Goal: Information Seeking & Learning: Find specific fact

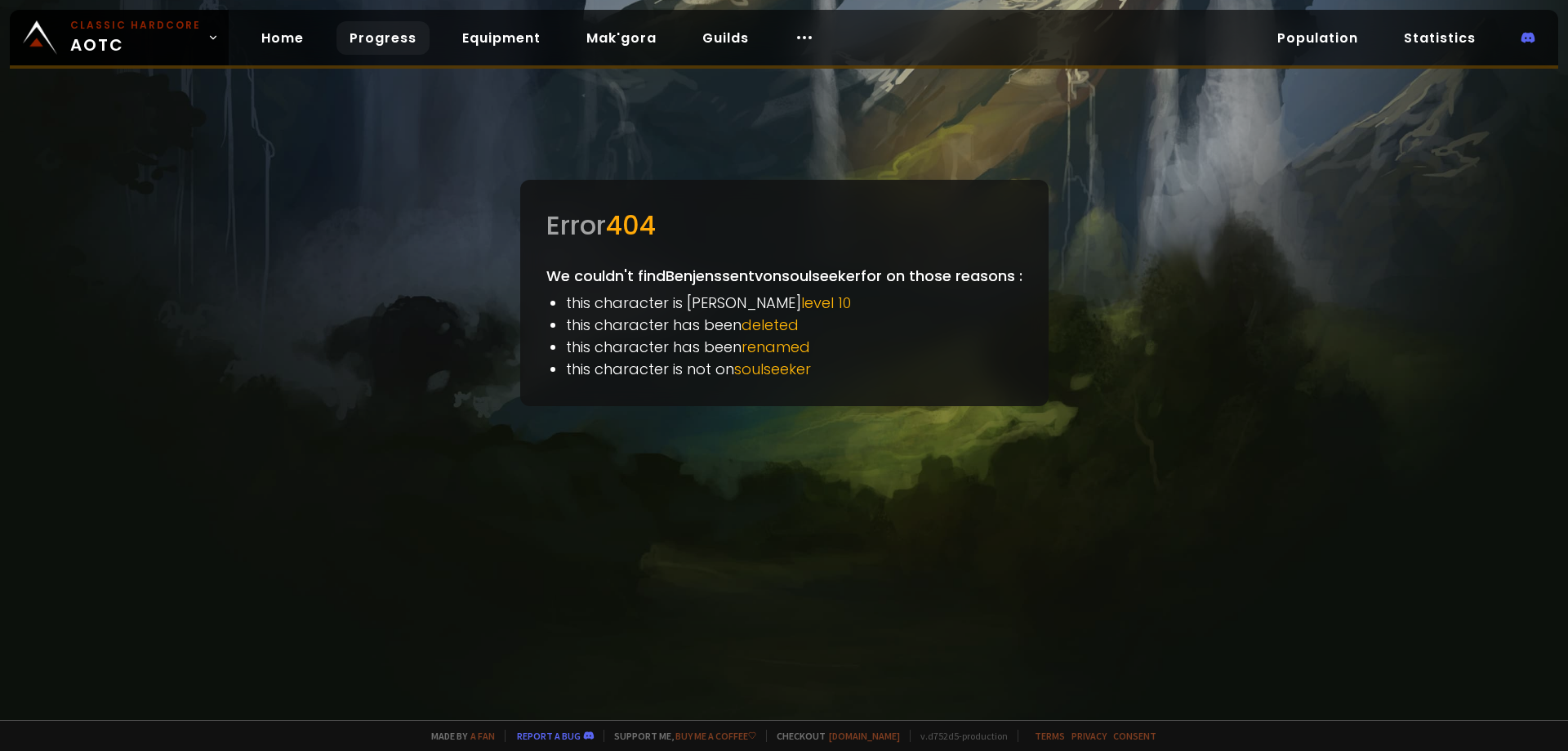
drag, startPoint x: 252, startPoint y: 34, endPoint x: 338, endPoint y: 48, distance: 87.1
click at [252, 34] on link "Home" at bounding box center [282, 38] width 69 height 34
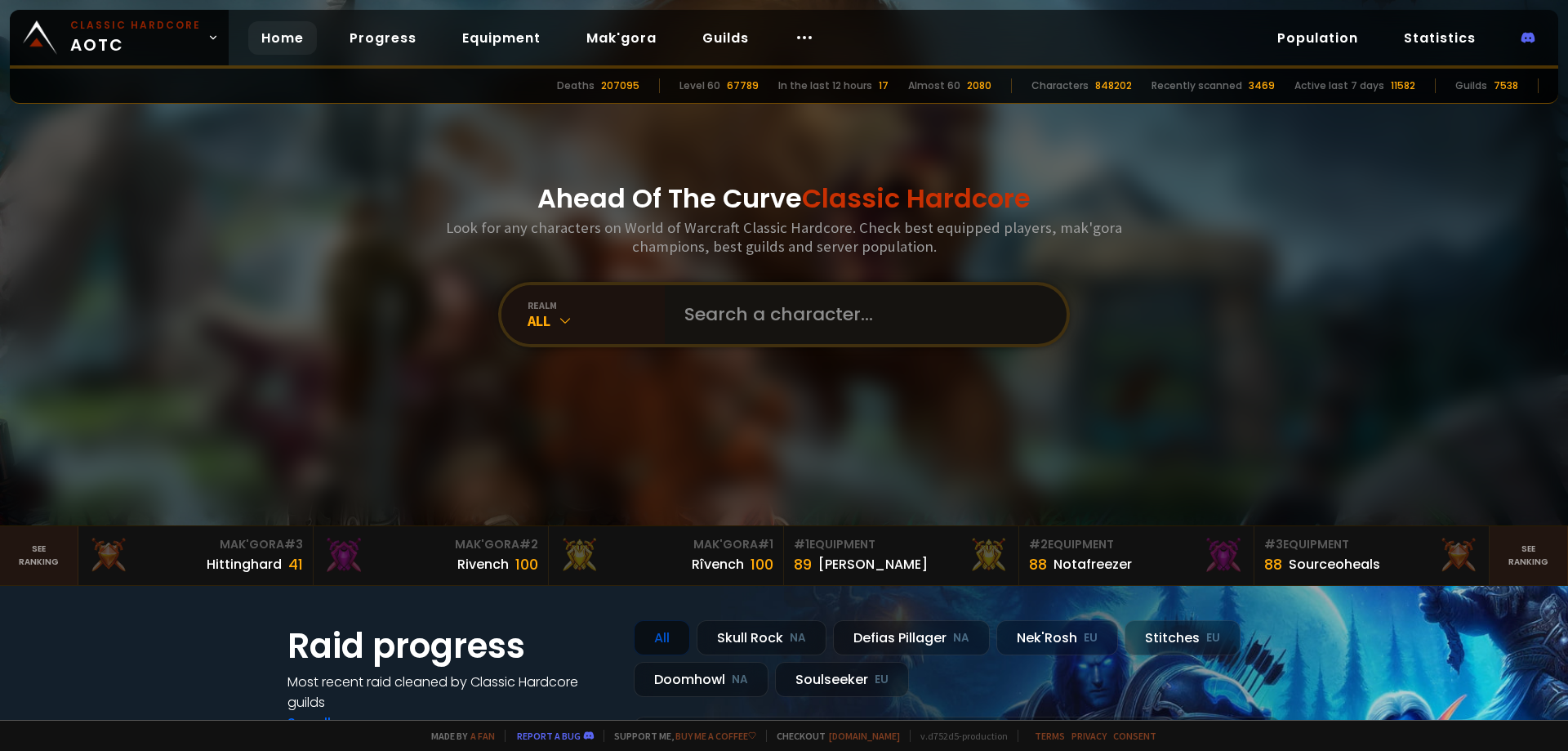
click at [853, 295] on input "text" at bounding box center [861, 315] width 372 height 59
paste input "Benjenssentv"
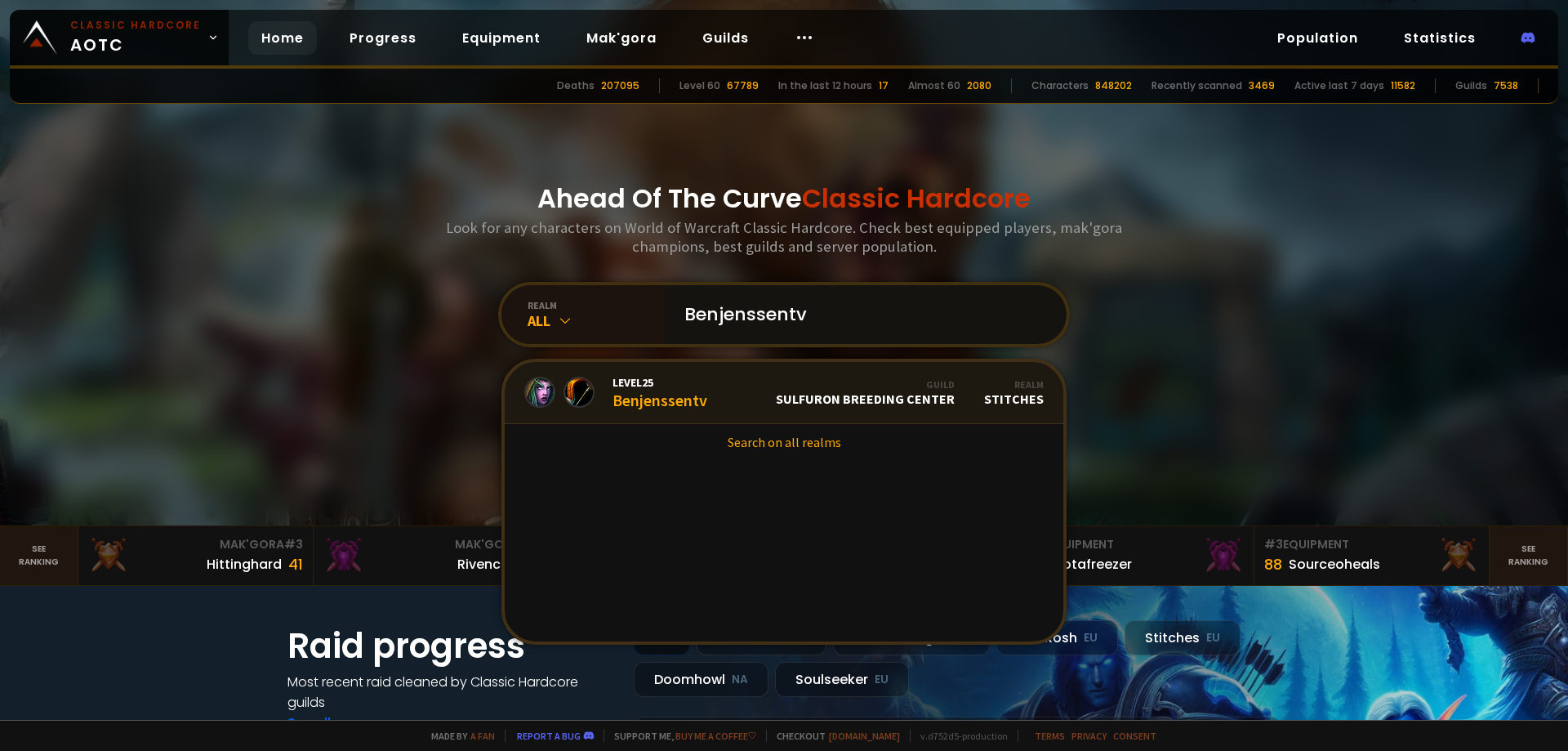
type input "Benjenssentv"
click at [614, 405] on div "Level 25 Benjenssentv" at bounding box center [660, 392] width 95 height 35
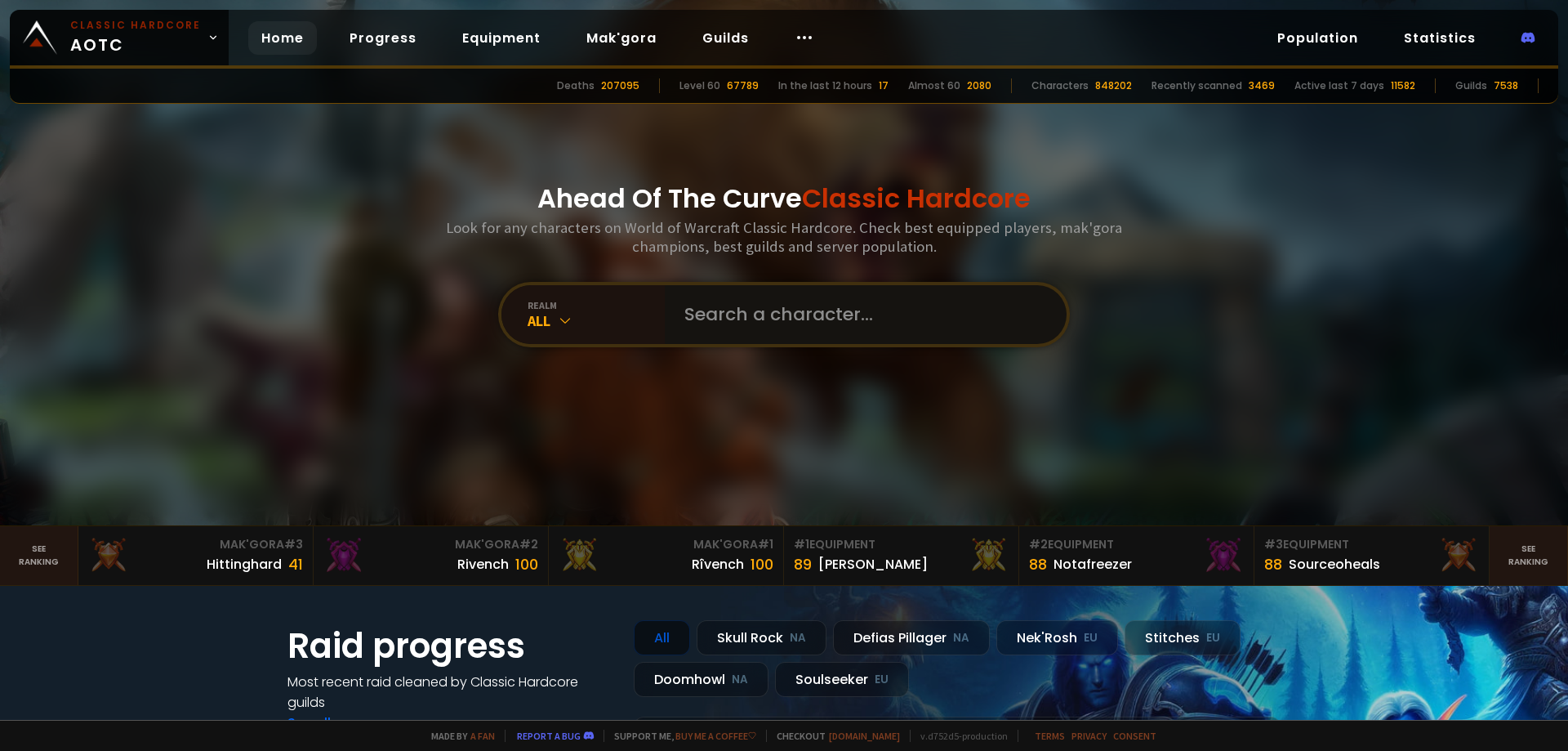
click at [720, 320] on input "text" at bounding box center [861, 315] width 372 height 59
paste input "Benjenssentv"
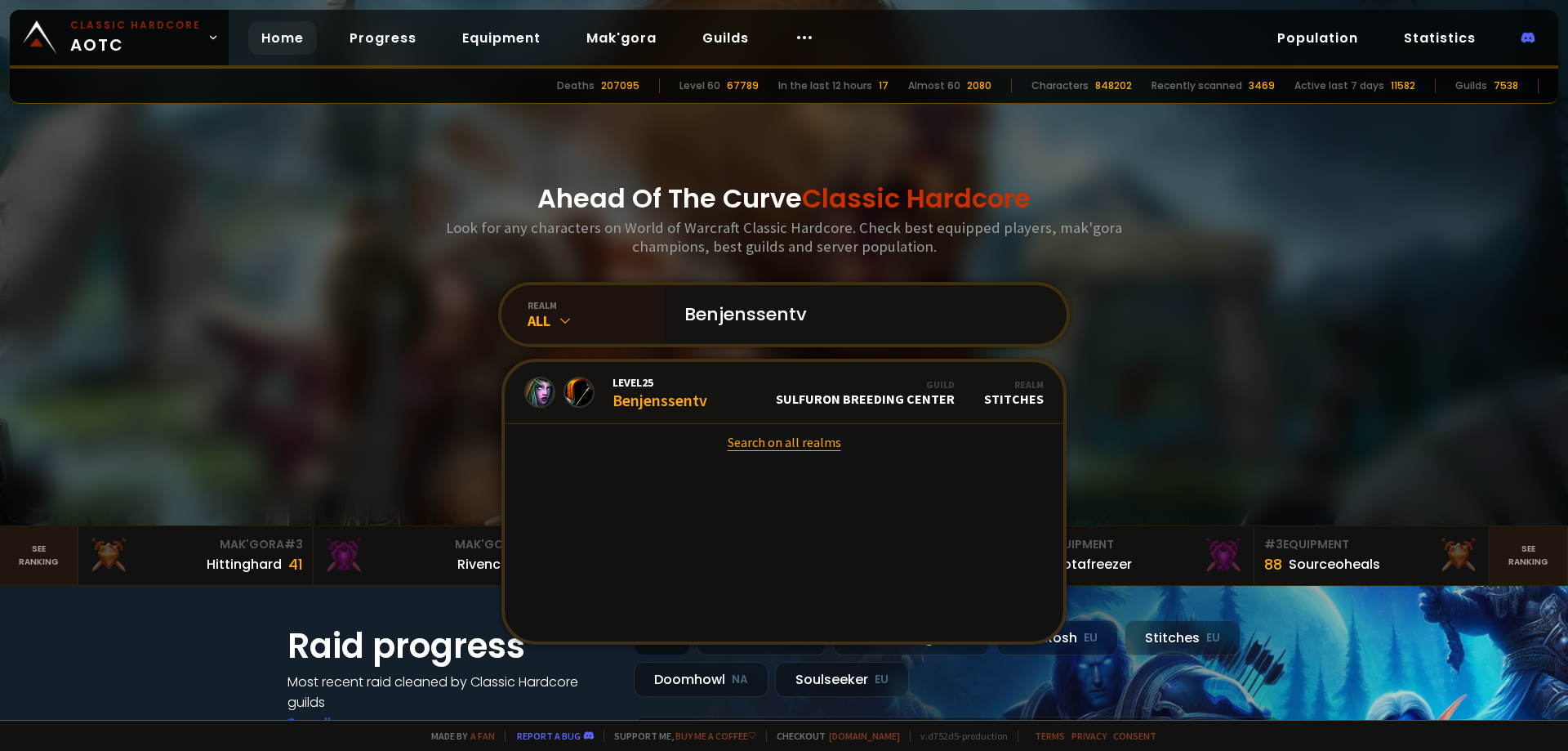
type input "Benjenssentv"
click at [768, 440] on link "Search on all realms" at bounding box center [784, 441] width 559 height 36
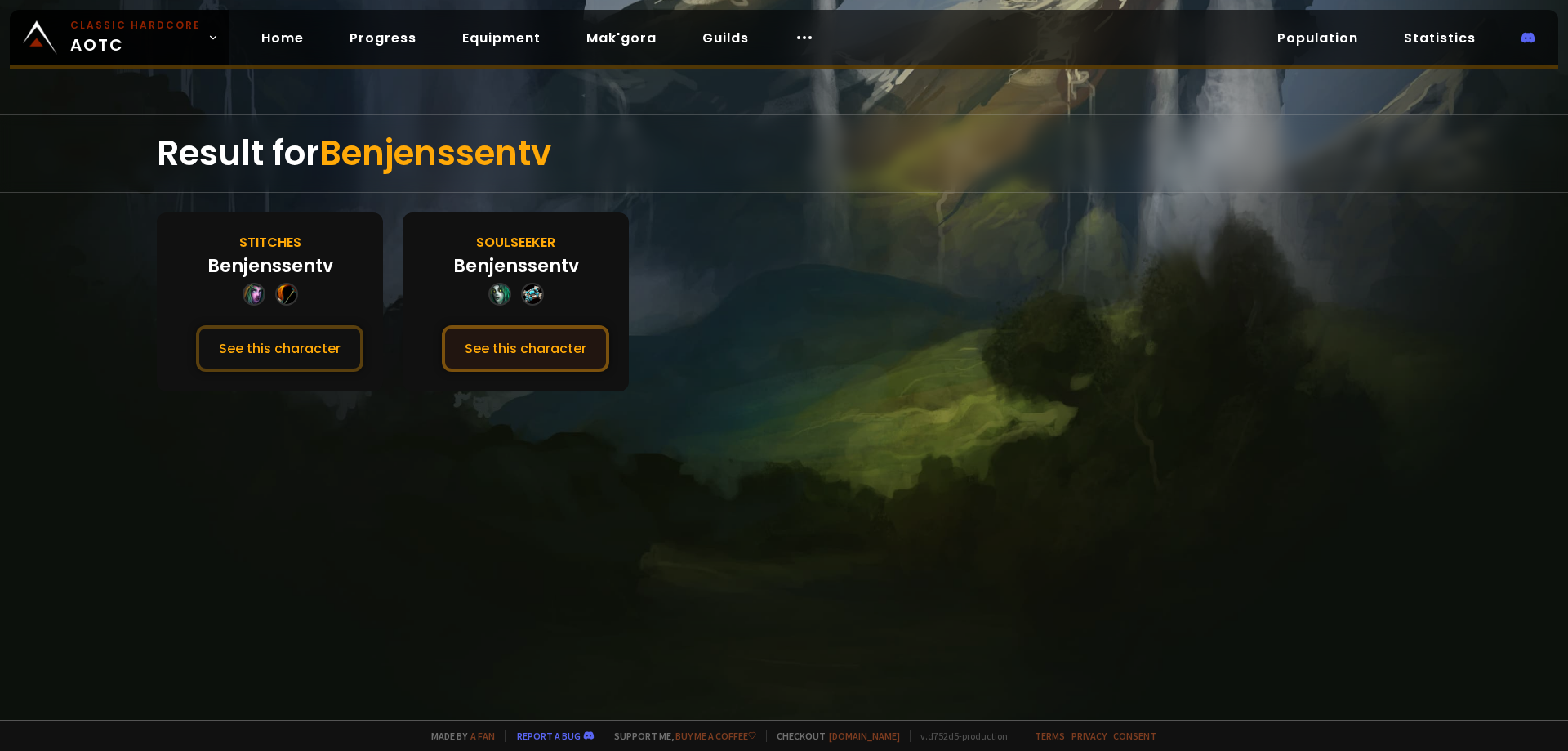
click at [548, 342] on button "See this character" at bounding box center [525, 348] width 167 height 47
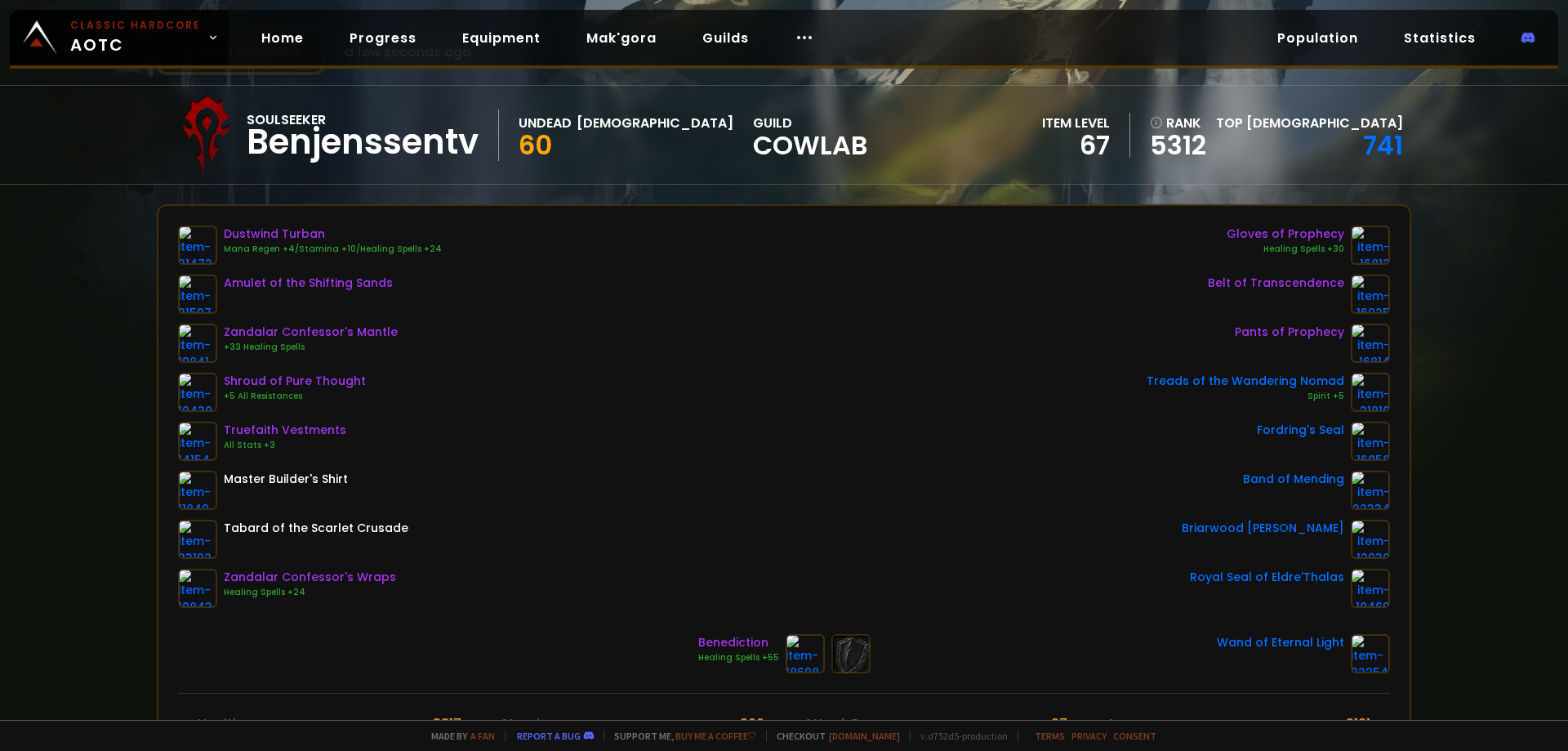
scroll to position [81, 0]
